Goal: Navigation & Orientation: Find specific page/section

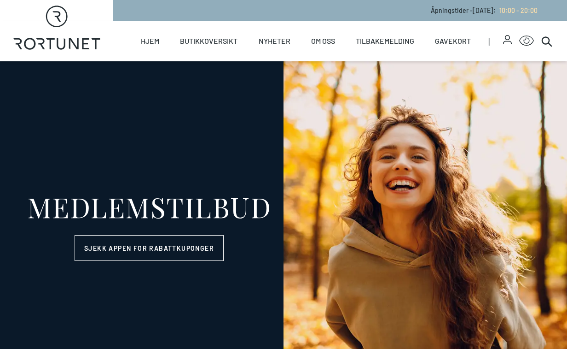
select select "NO"
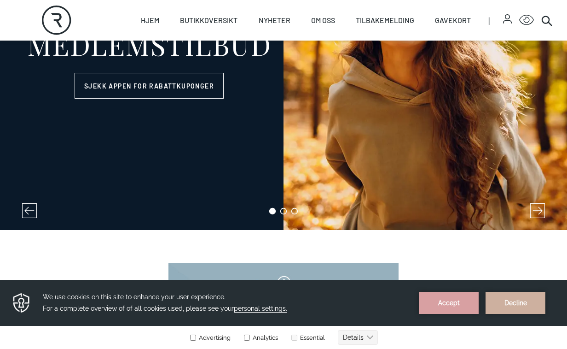
scroll to position [163, 0]
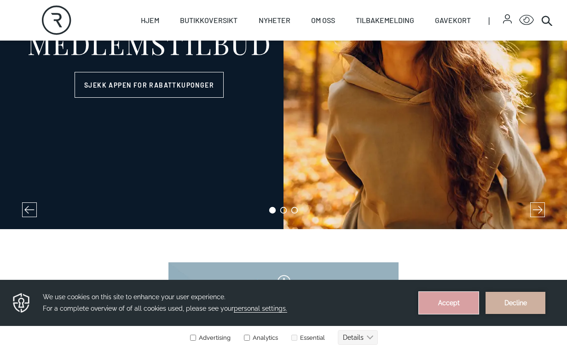
click at [455, 307] on button "Accept" at bounding box center [449, 302] width 60 height 22
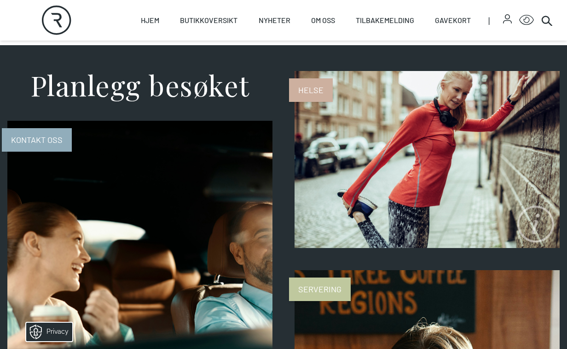
scroll to position [829, 0]
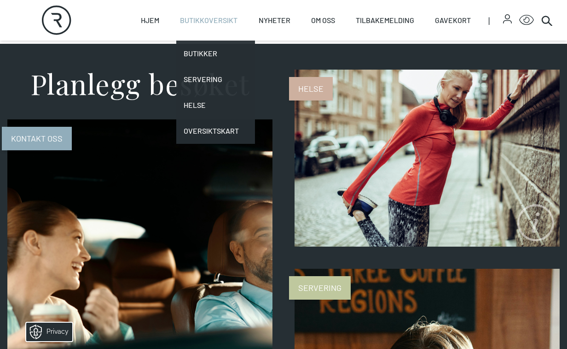
click at [204, 27] on link "Butikkoversikt" at bounding box center [209, 20] width 58 height 41
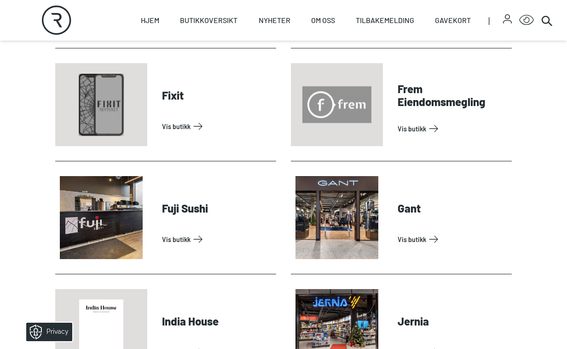
scroll to position [702, 0]
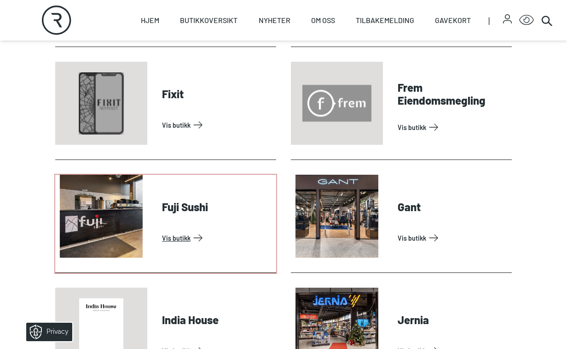
click at [190, 230] on link "Vis butikk" at bounding box center [217, 237] width 110 height 15
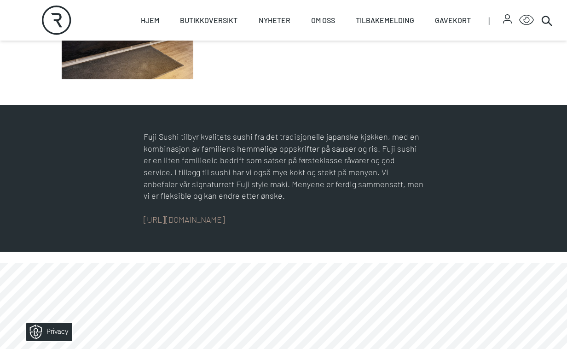
scroll to position [359, 0]
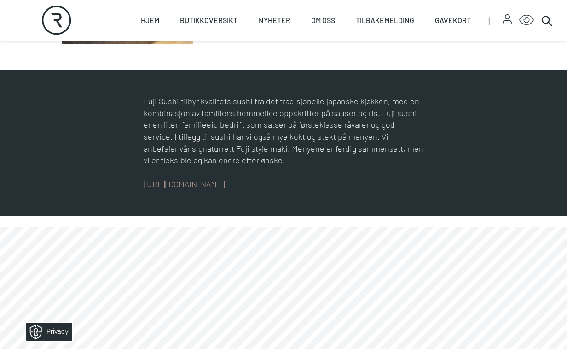
click at [214, 181] on link "[URL][DOMAIN_NAME]" at bounding box center [184, 184] width 81 height 10
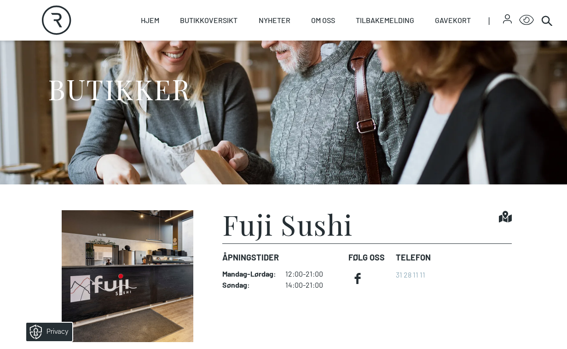
scroll to position [63, 0]
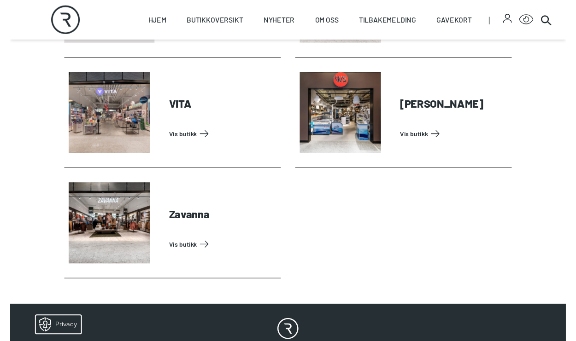
scroll to position [2948, 0]
